Goal: Find specific page/section: Find specific page/section

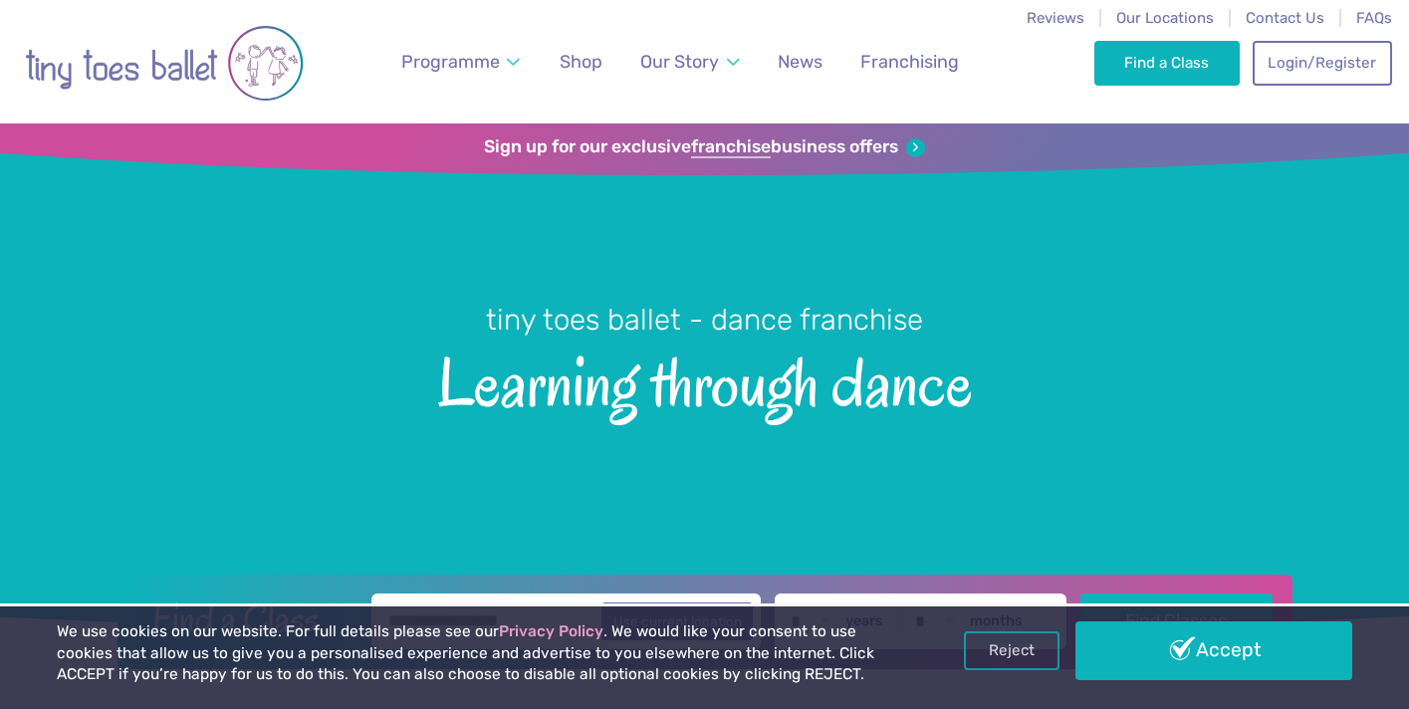
click at [1159, 12] on span "Our Locations" at bounding box center [1165, 18] width 98 height 18
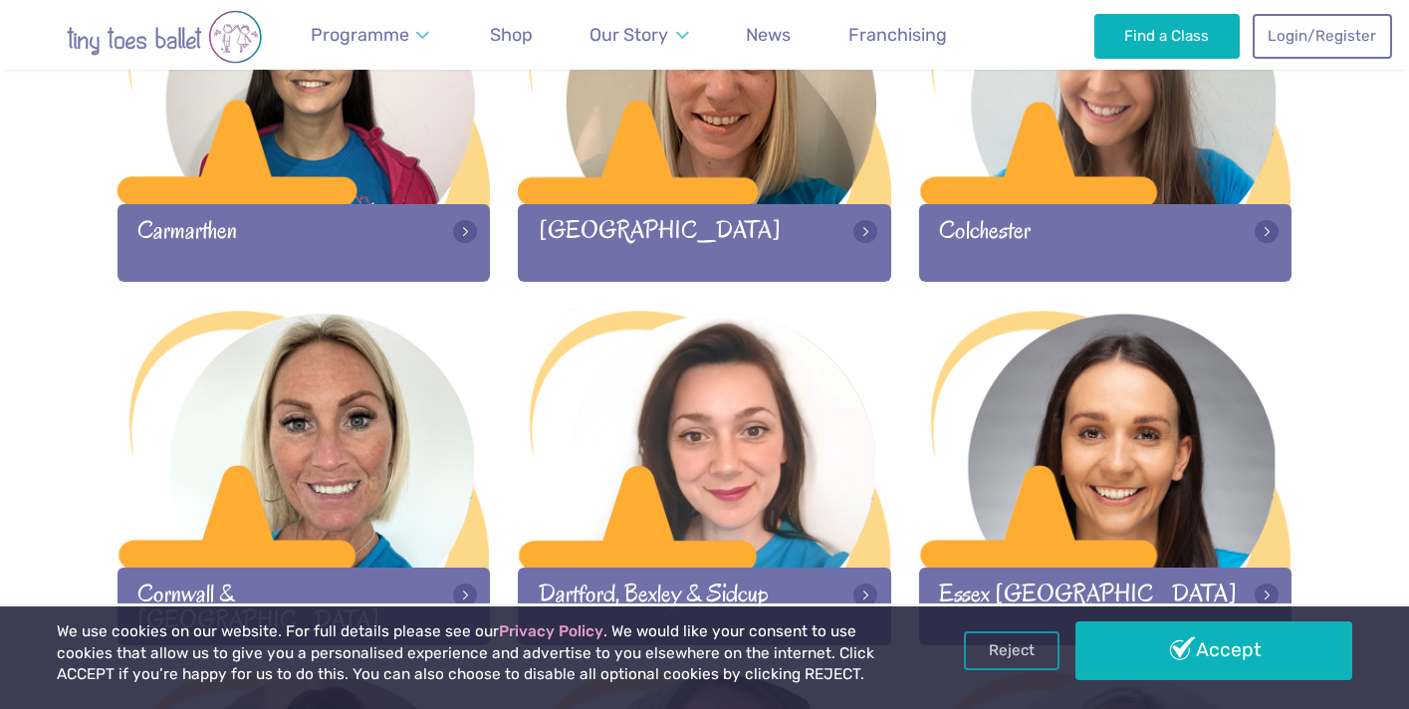
scroll to position [1194, 0]
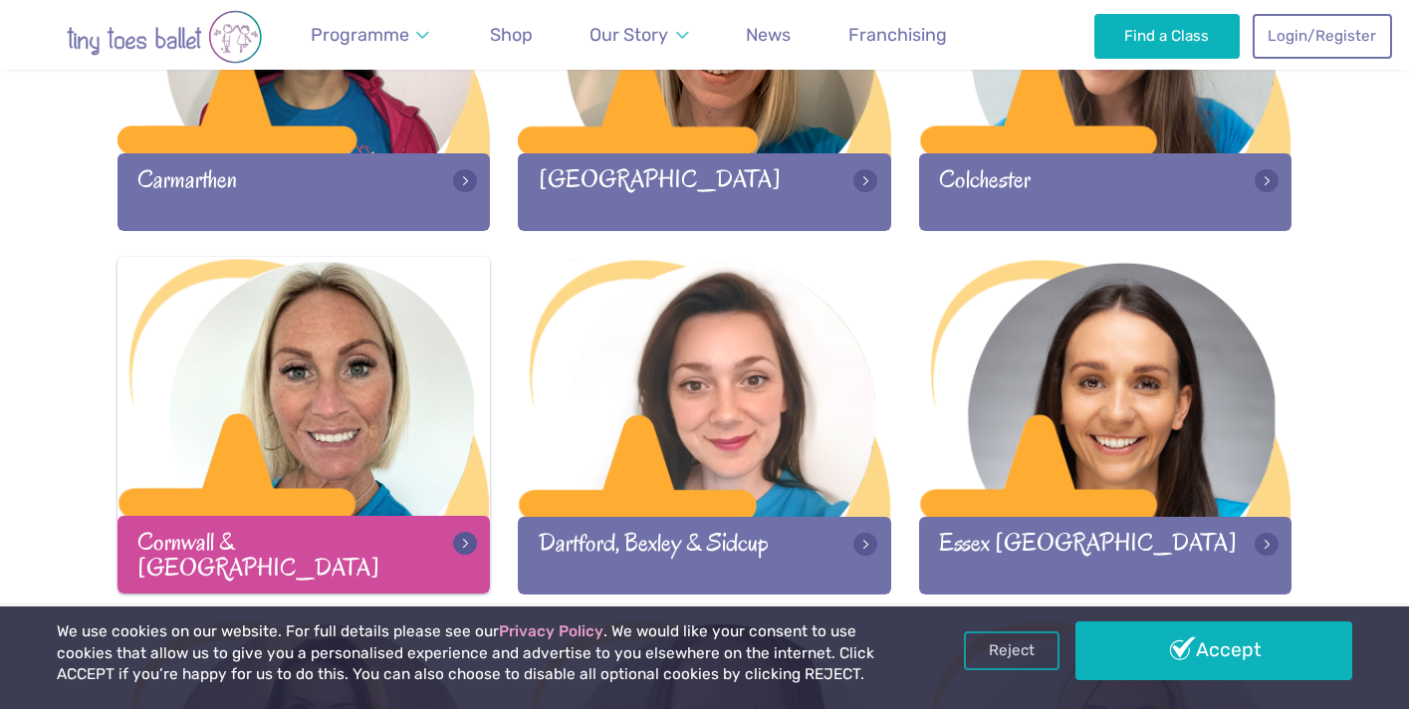
click at [239, 456] on div at bounding box center [303, 388] width 373 height 263
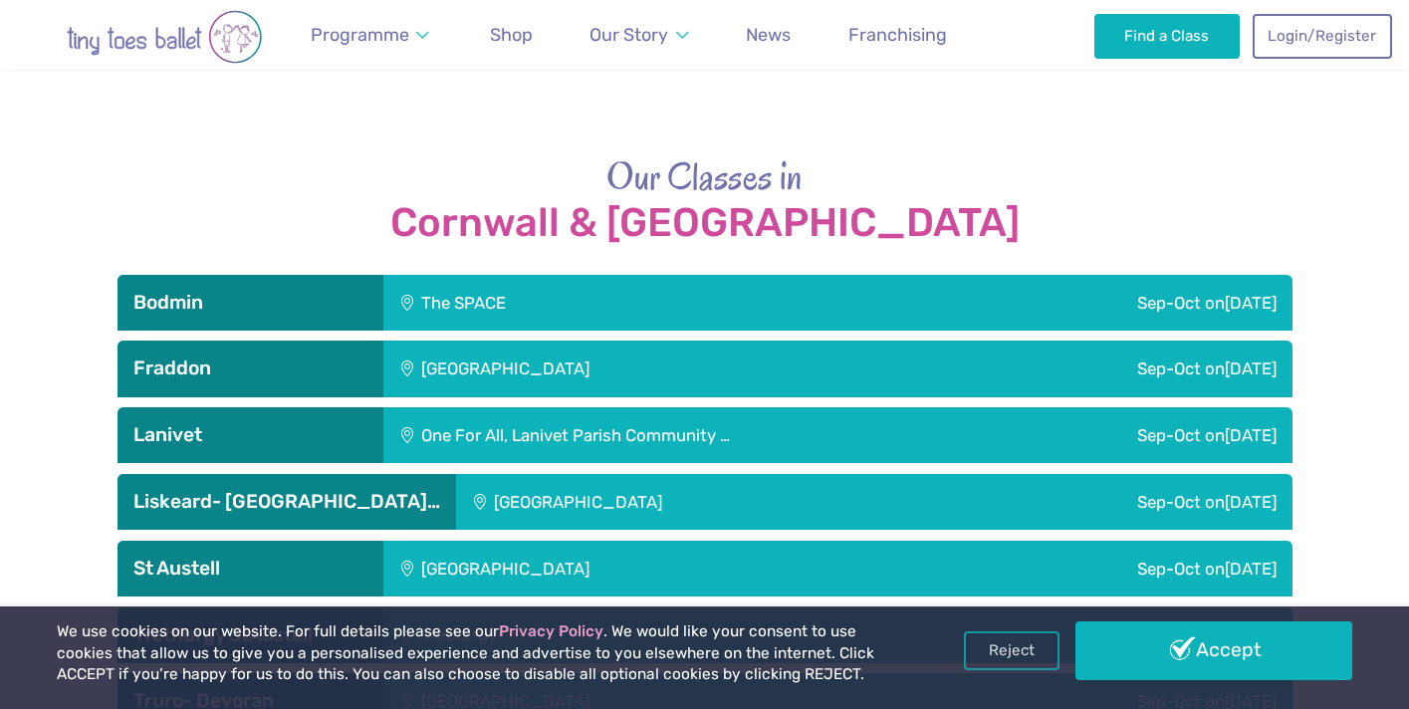
scroll to position [2742, 0]
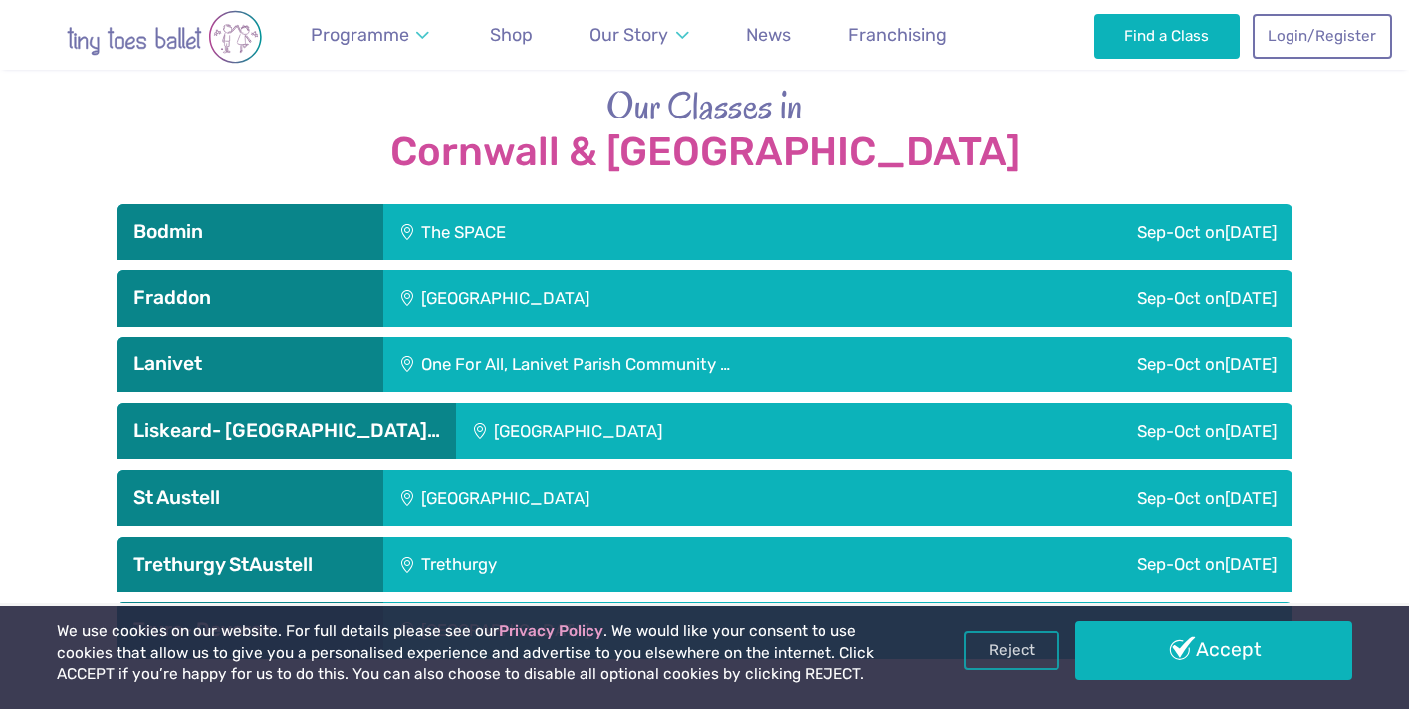
click at [366, 204] on div "Bodmin" at bounding box center [250, 232] width 266 height 56
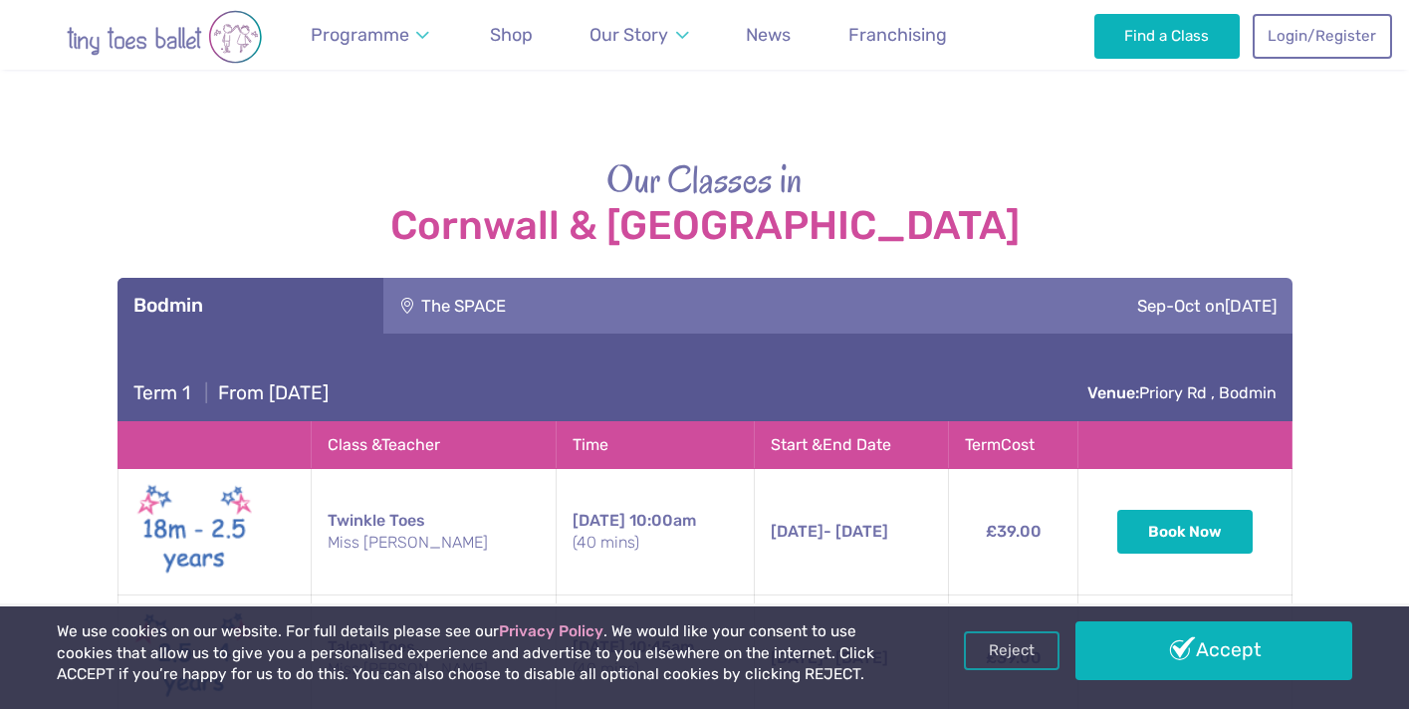
scroll to position [2667, 0]
click at [581, 279] on div "The SPACE" at bounding box center [586, 307] width 407 height 56
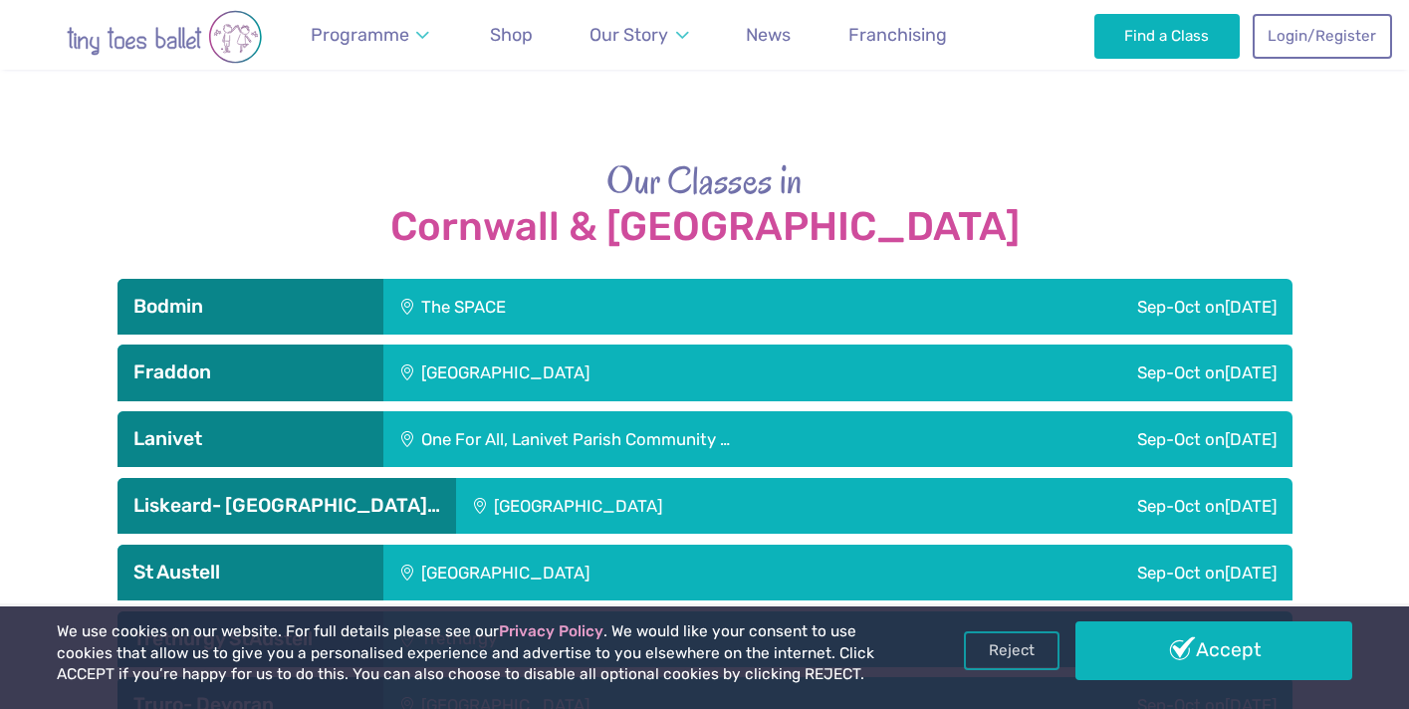
click at [558, 279] on div "The SPACE" at bounding box center [586, 307] width 407 height 56
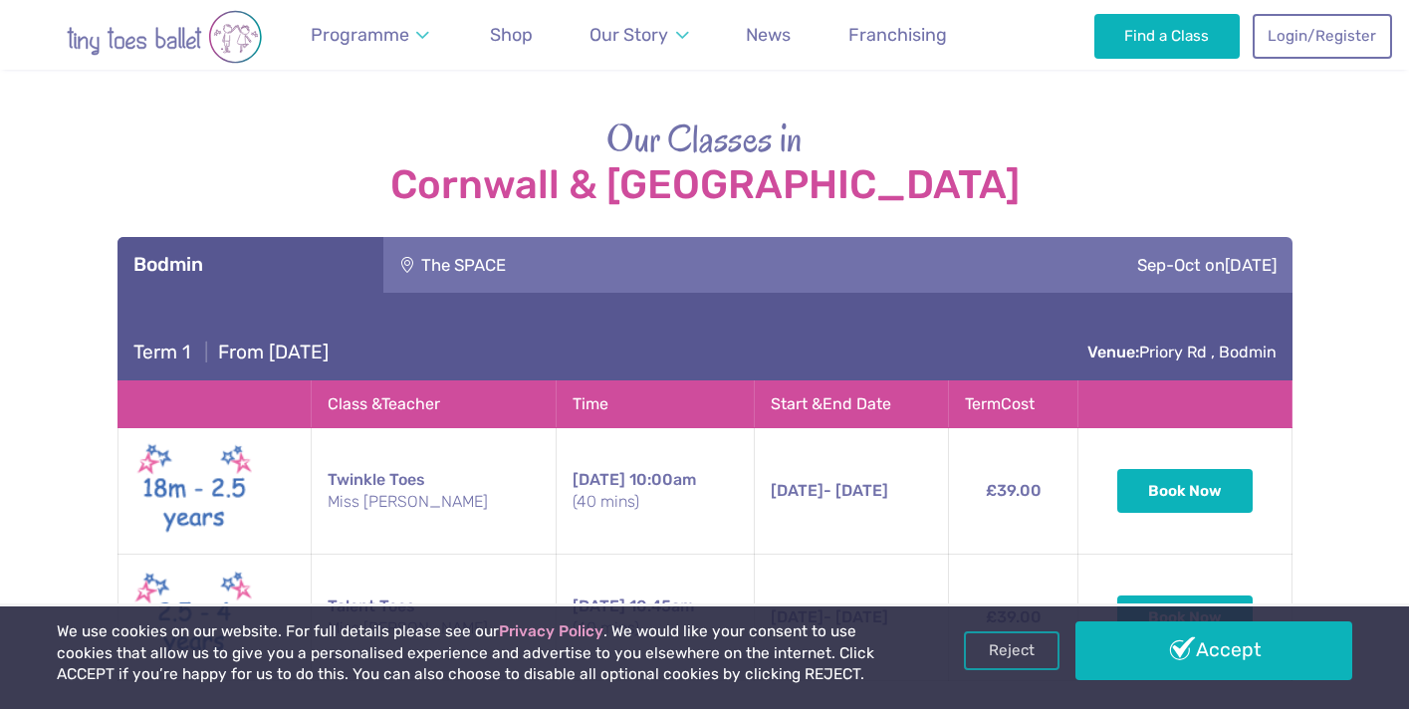
scroll to position [2710, 0]
click at [496, 236] on div "The SPACE" at bounding box center [586, 264] width 407 height 56
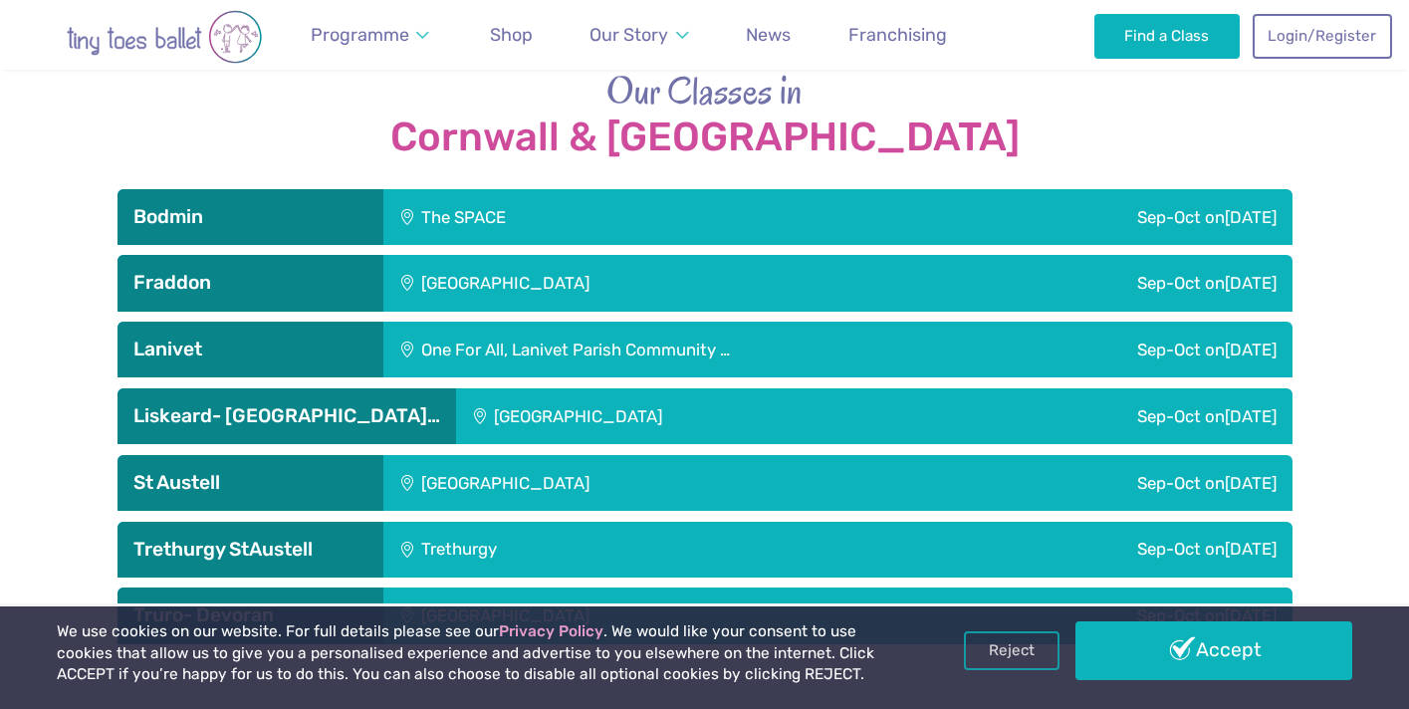
scroll to position [2765, 0]
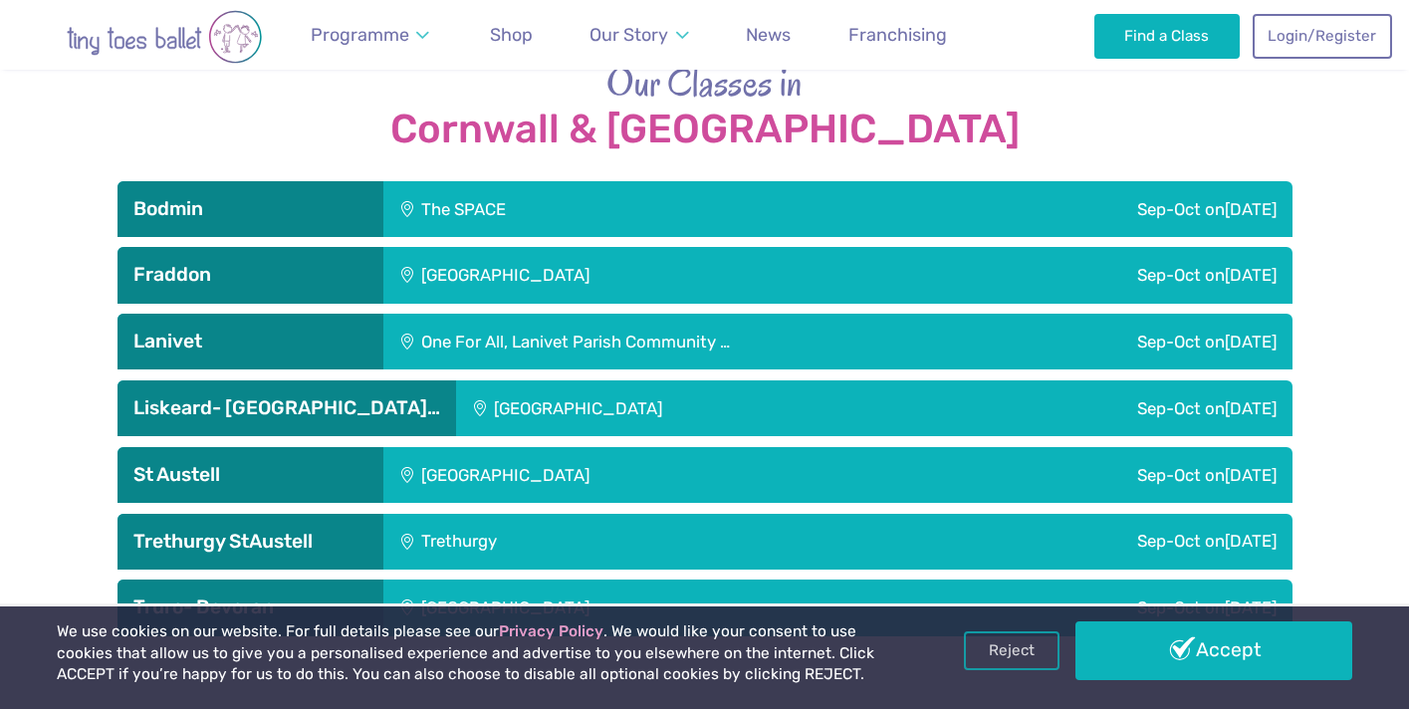
click at [449, 447] on div "St Austell Leisure Centre" at bounding box center [640, 475] width 514 height 56
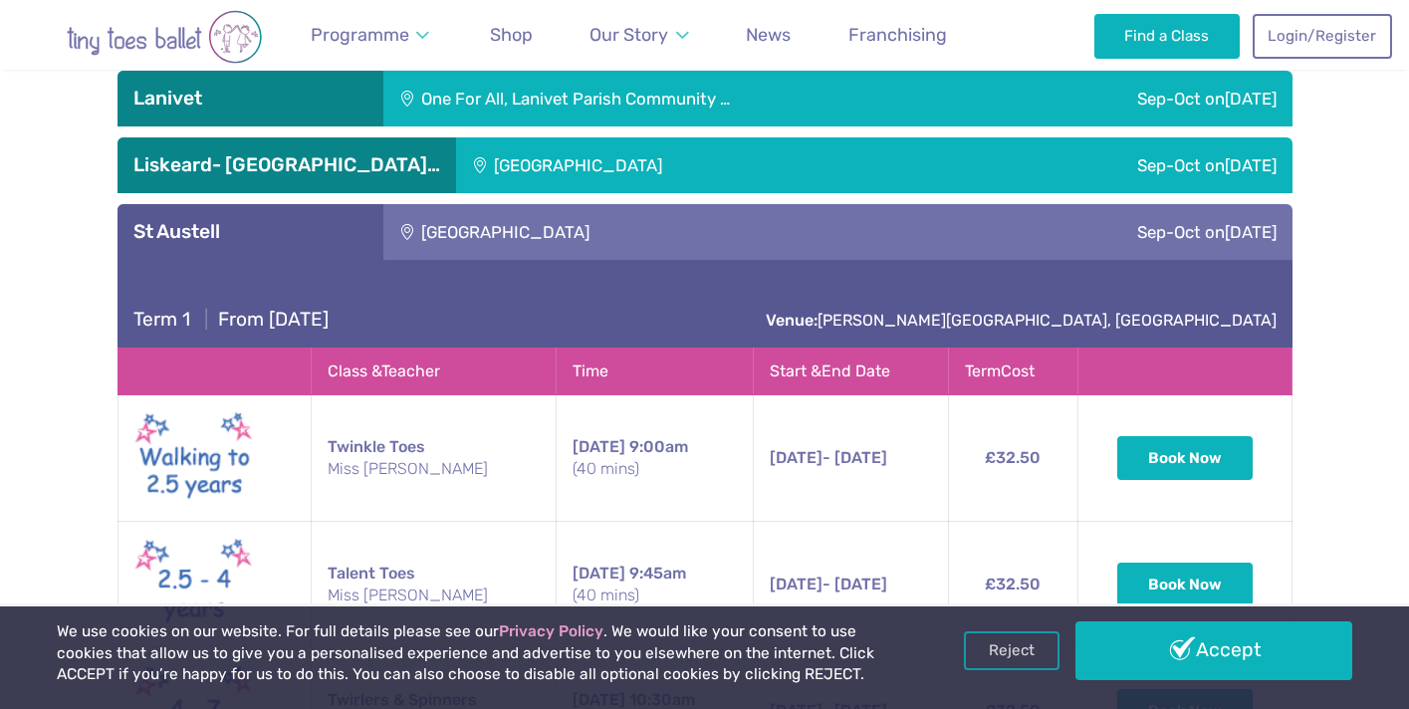
scroll to position [2991, 0]
